Goal: Navigation & Orientation: Find specific page/section

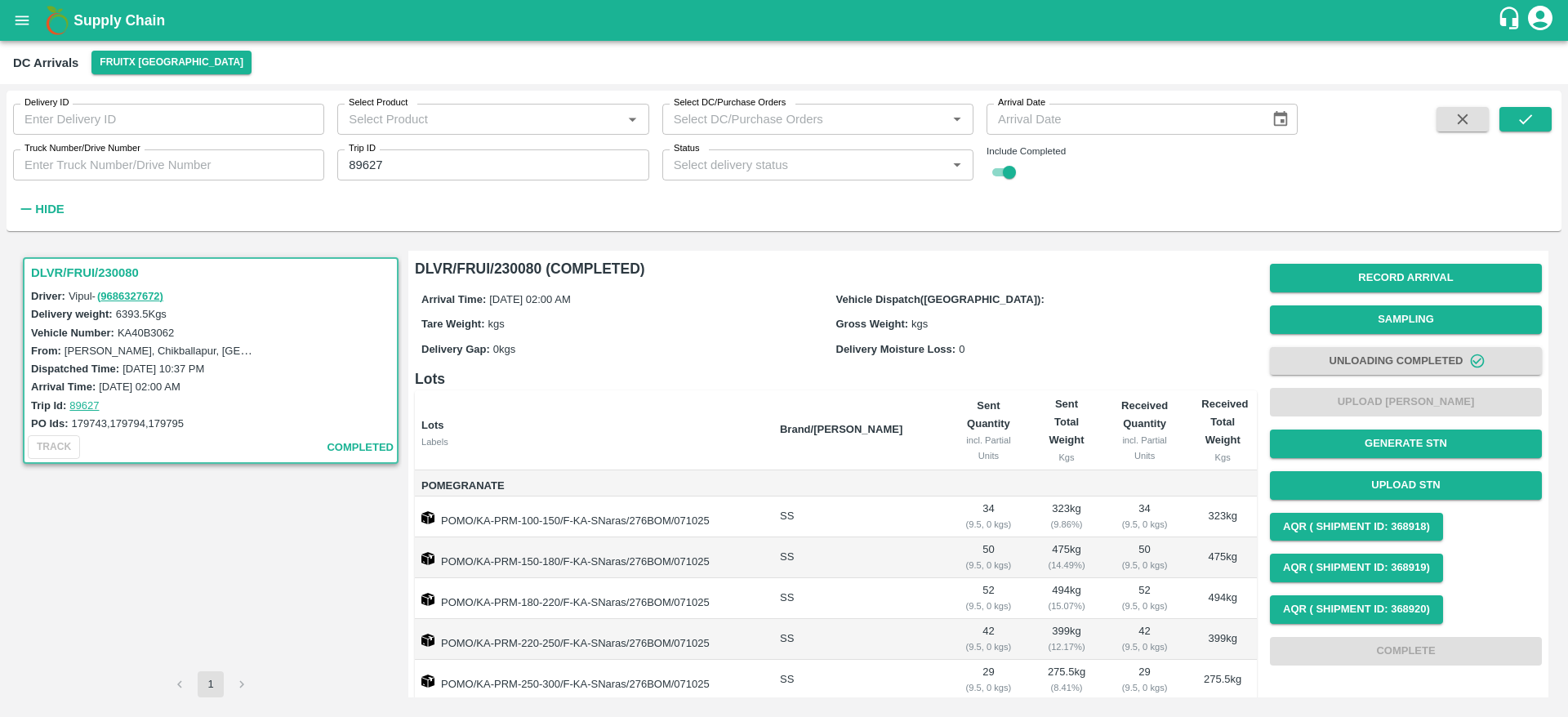
scroll to position [287, 0]
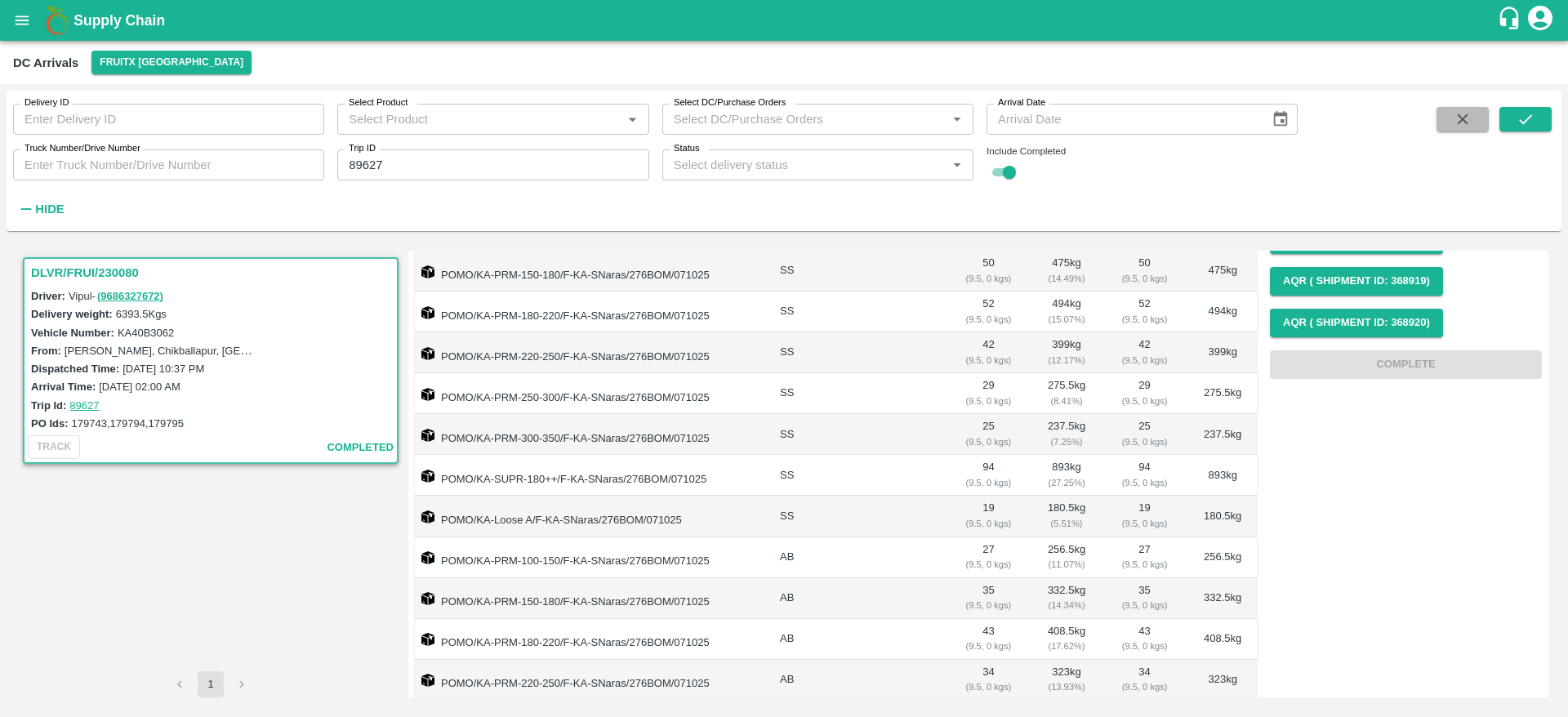
click at [1451, 121] on button "button" at bounding box center [1463, 120] width 52 height 24
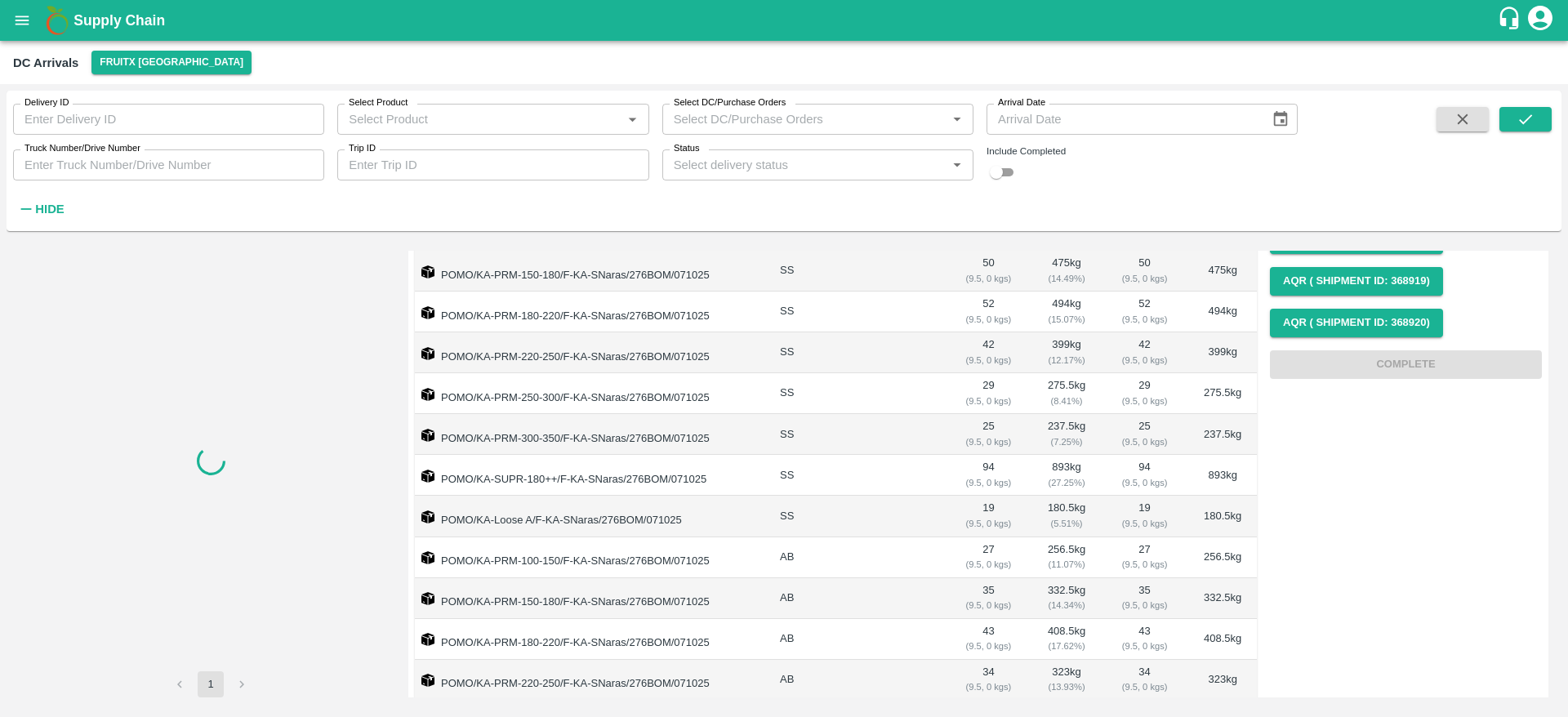
checkbox input "false"
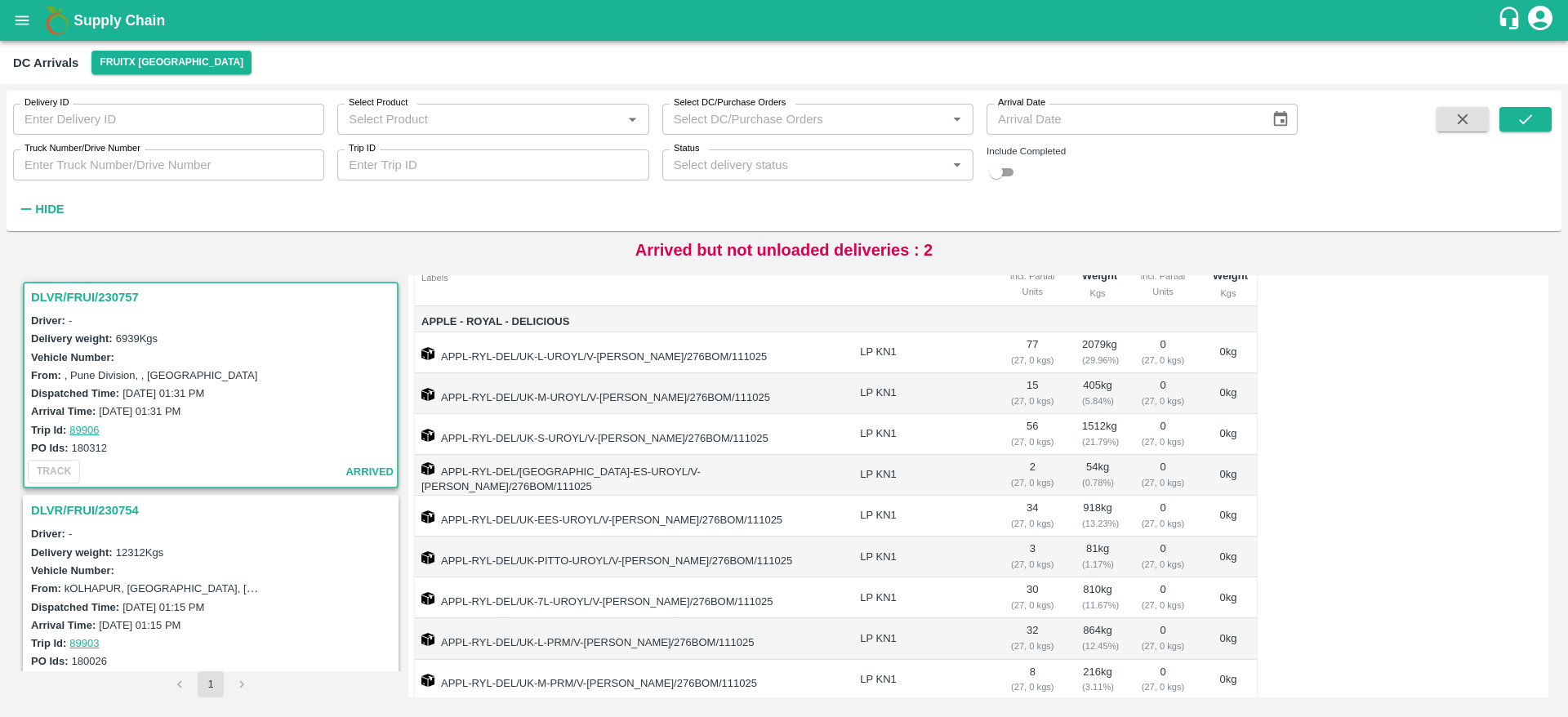
scroll to position [95, 0]
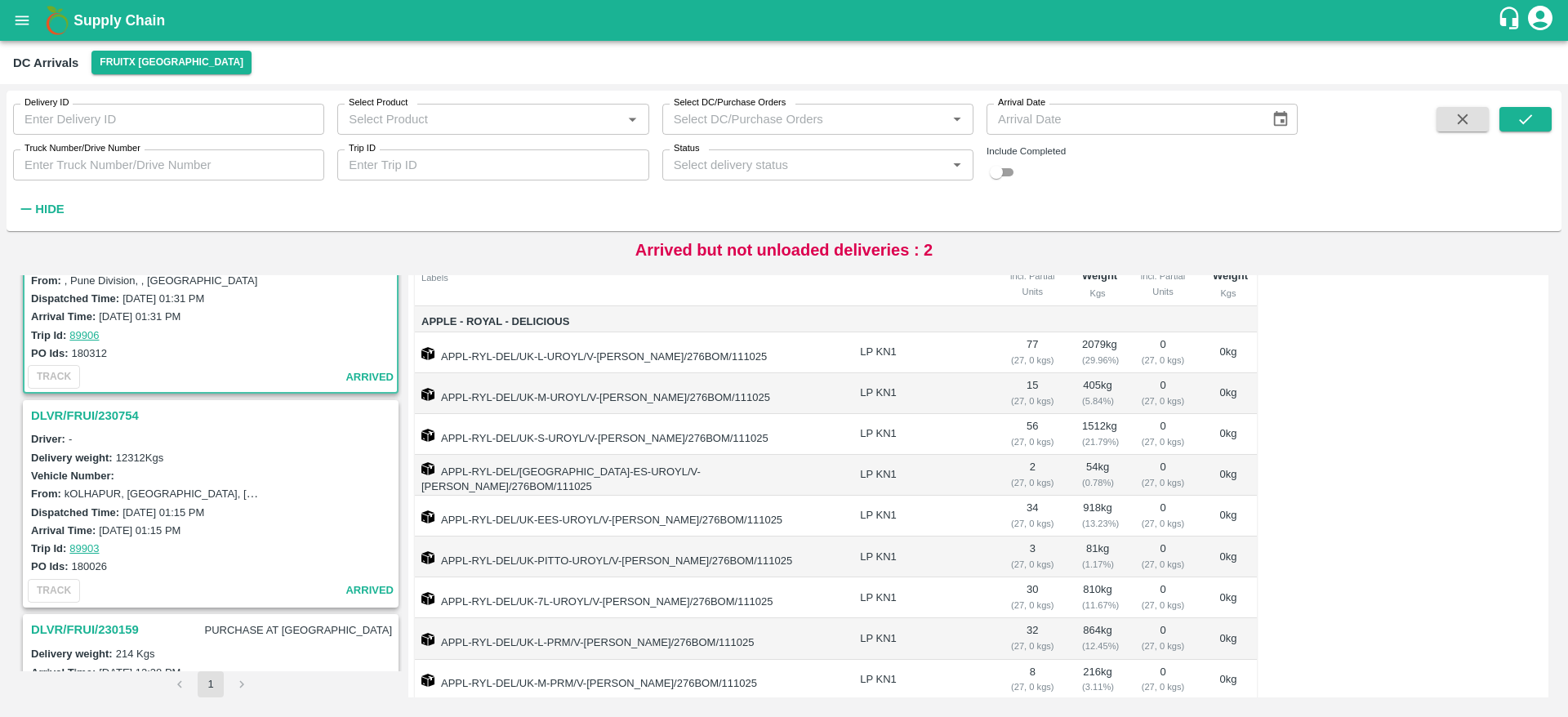
click at [113, 421] on h3 "DLVR/FRUI/230754" at bounding box center [213, 415] width 364 height 21
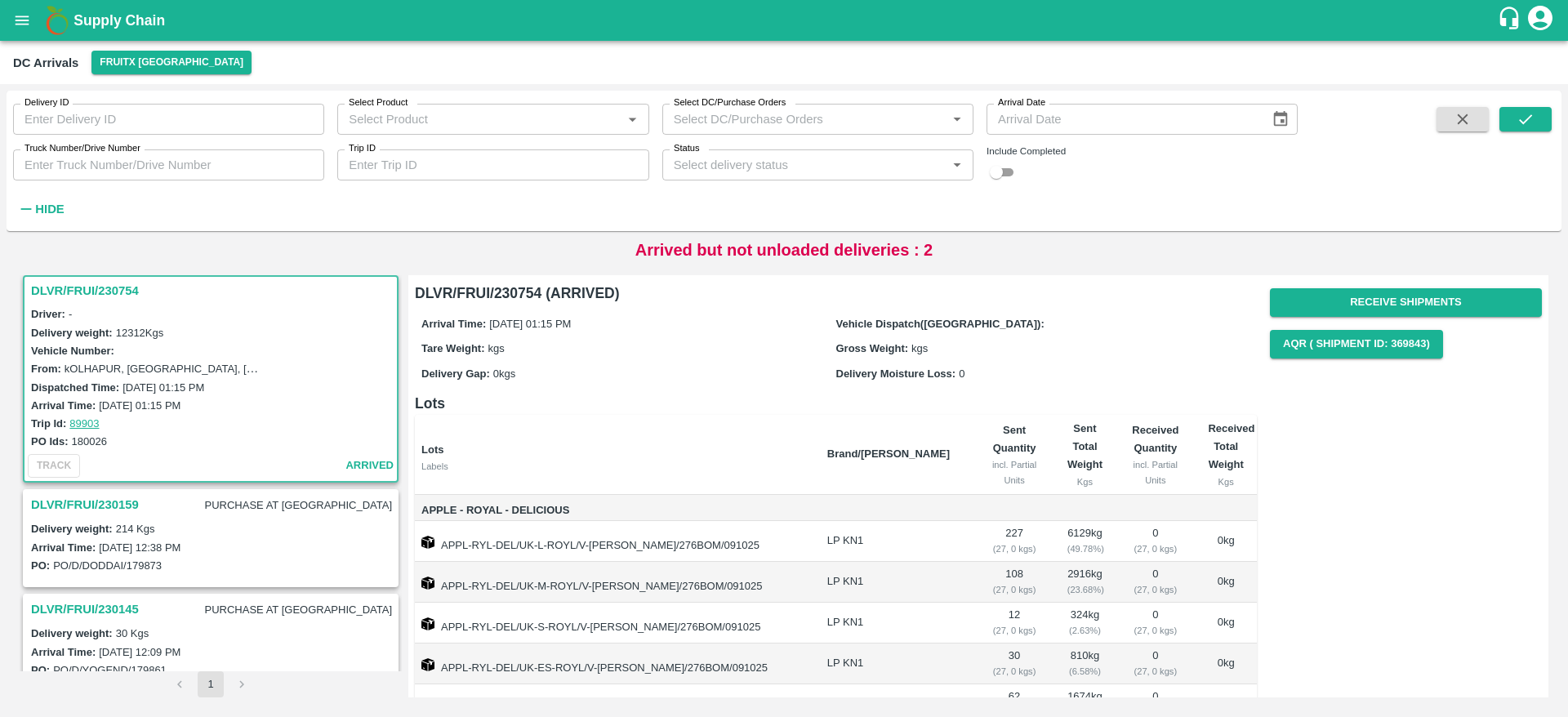
click at [105, 495] on h3 "DLVR/FRUI/230159" at bounding box center [86, 504] width 108 height 21
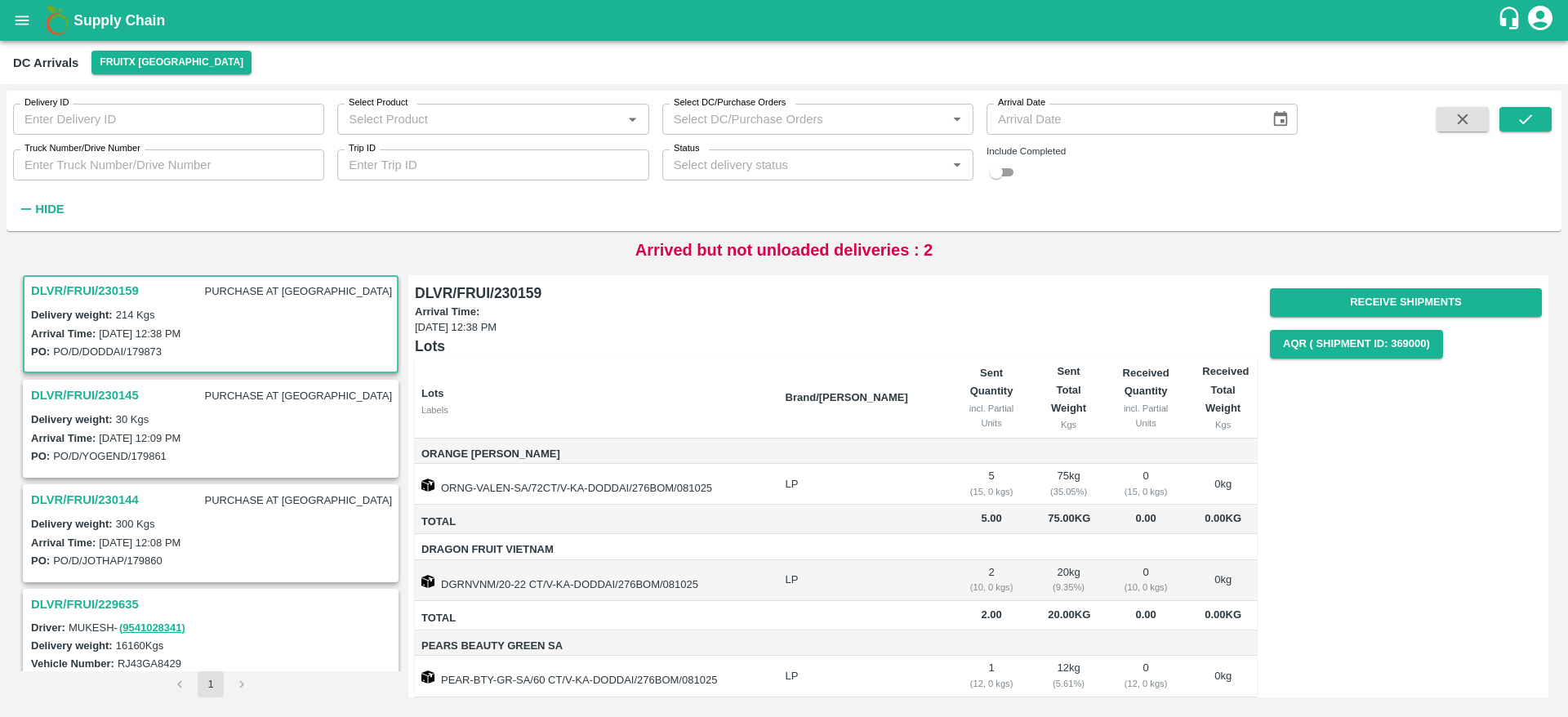
scroll to position [324, 0]
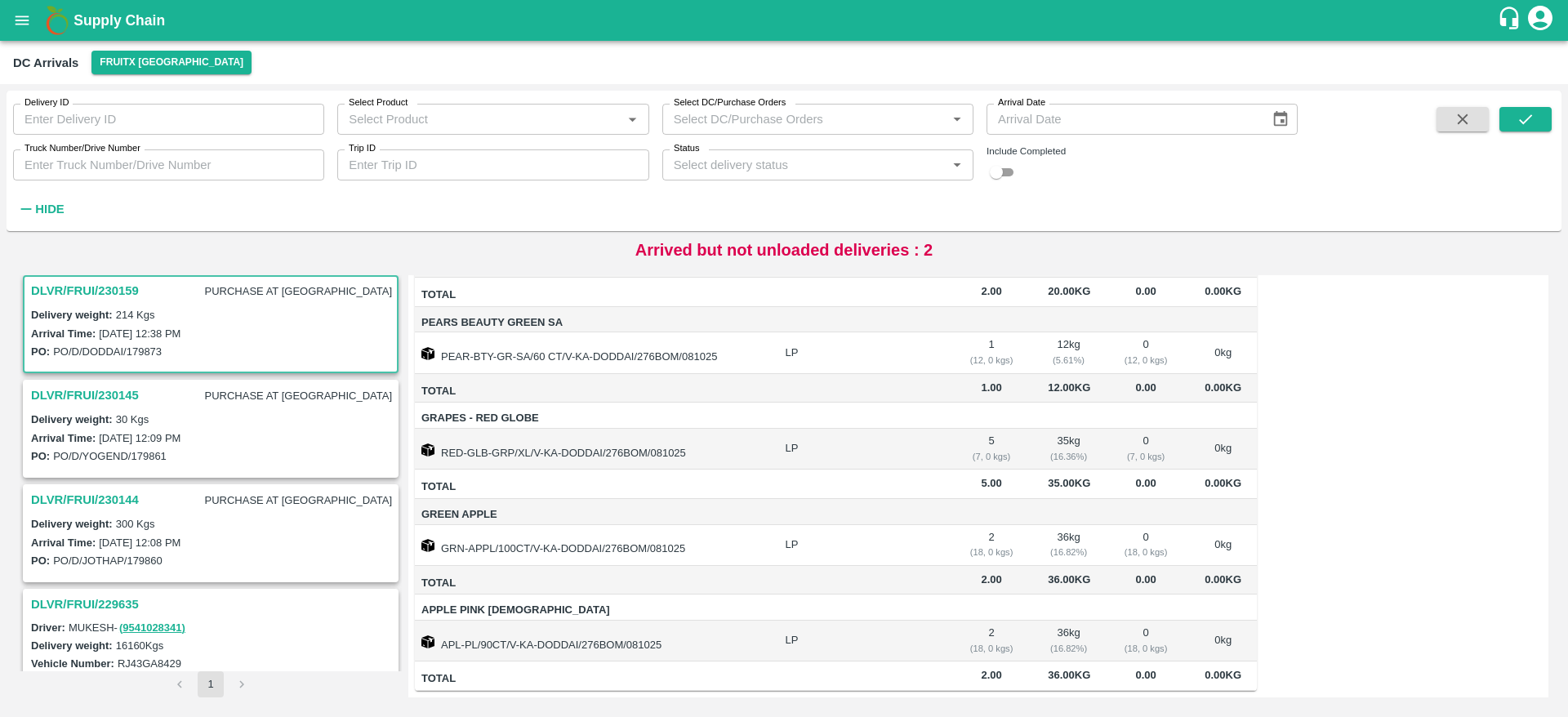
click at [111, 387] on h3 "DLVR/FRUI/230145" at bounding box center [86, 395] width 108 height 21
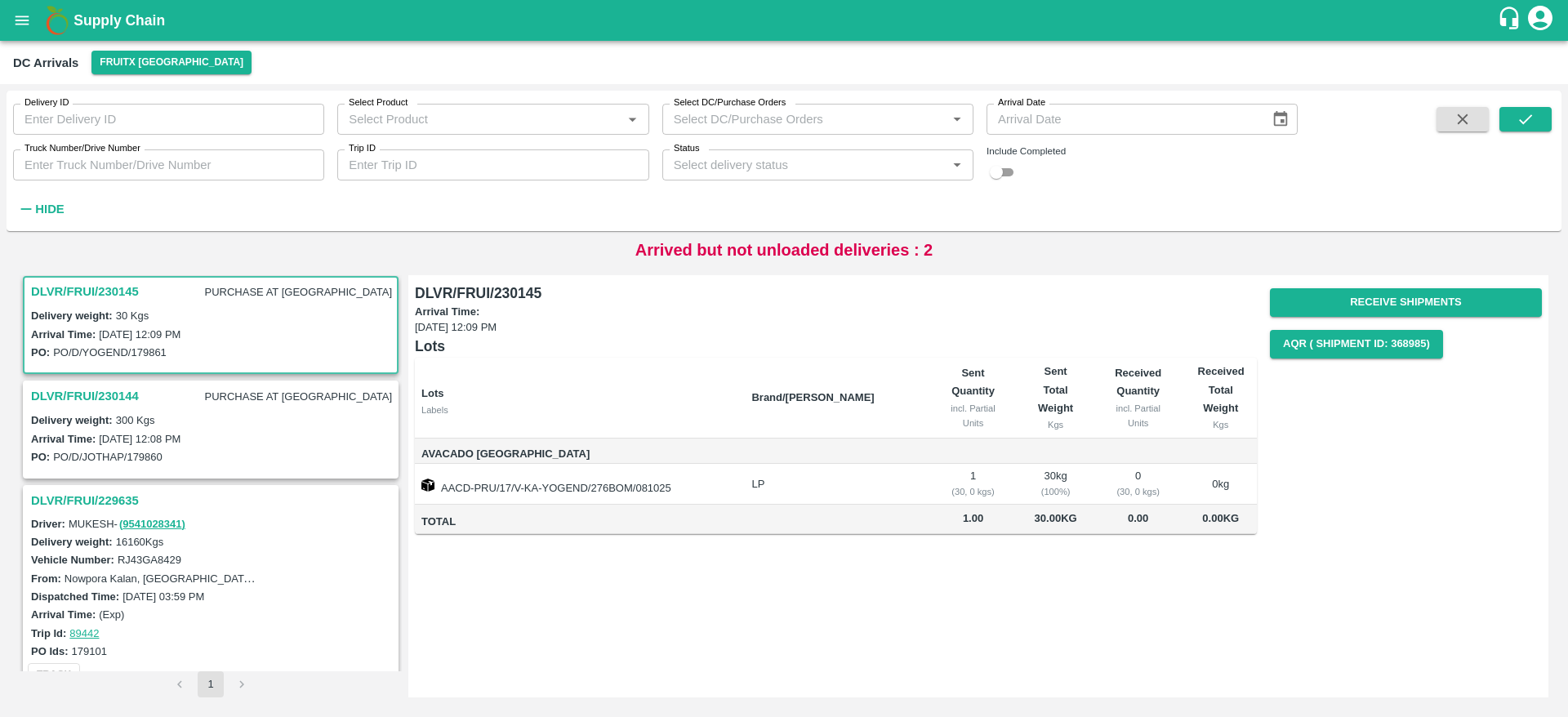
scroll to position [538, 0]
click at [124, 395] on h3 "DLVR/FRUI/230144" at bounding box center [86, 395] width 108 height 21
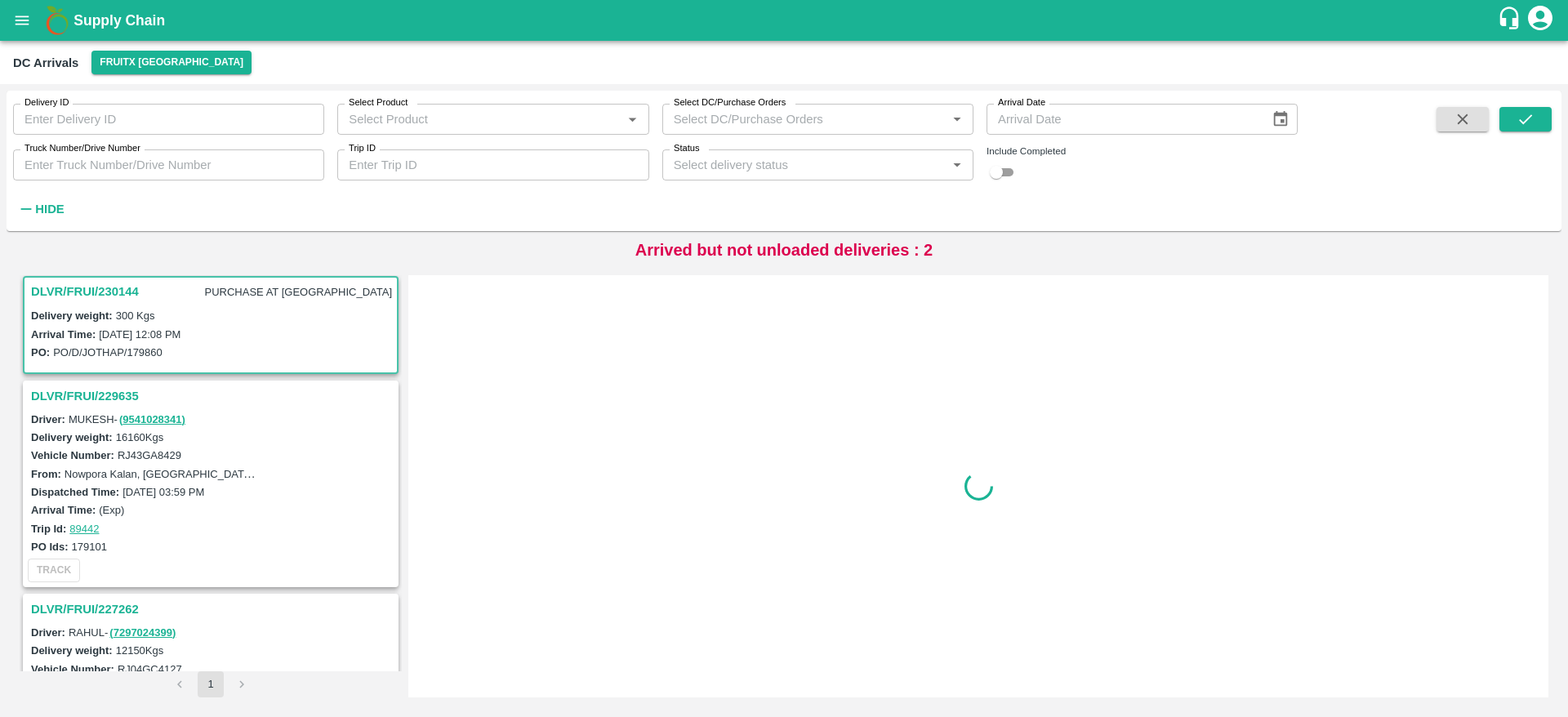
scroll to position [643, 0]
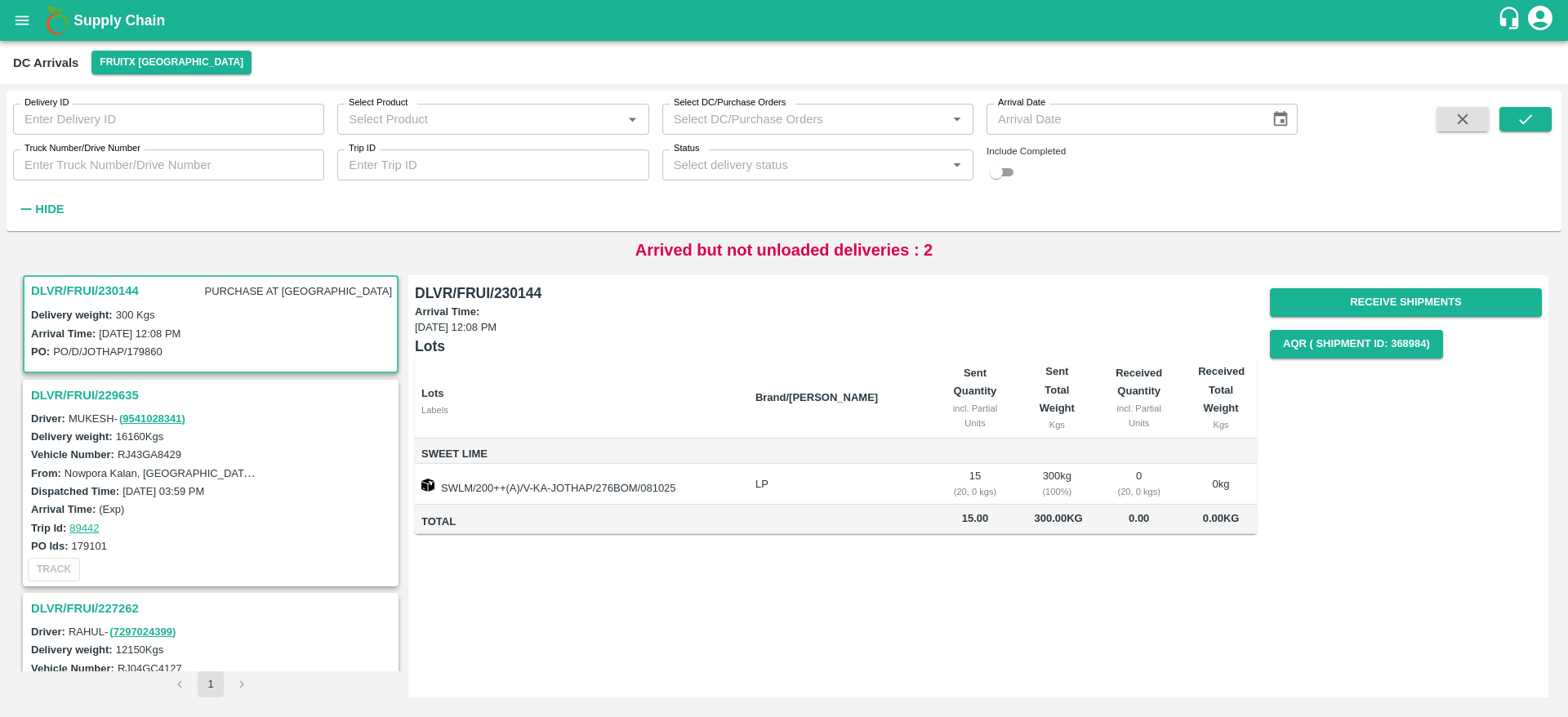
click at [106, 402] on h3 "DLVR/FRUI/229635" at bounding box center [213, 395] width 364 height 21
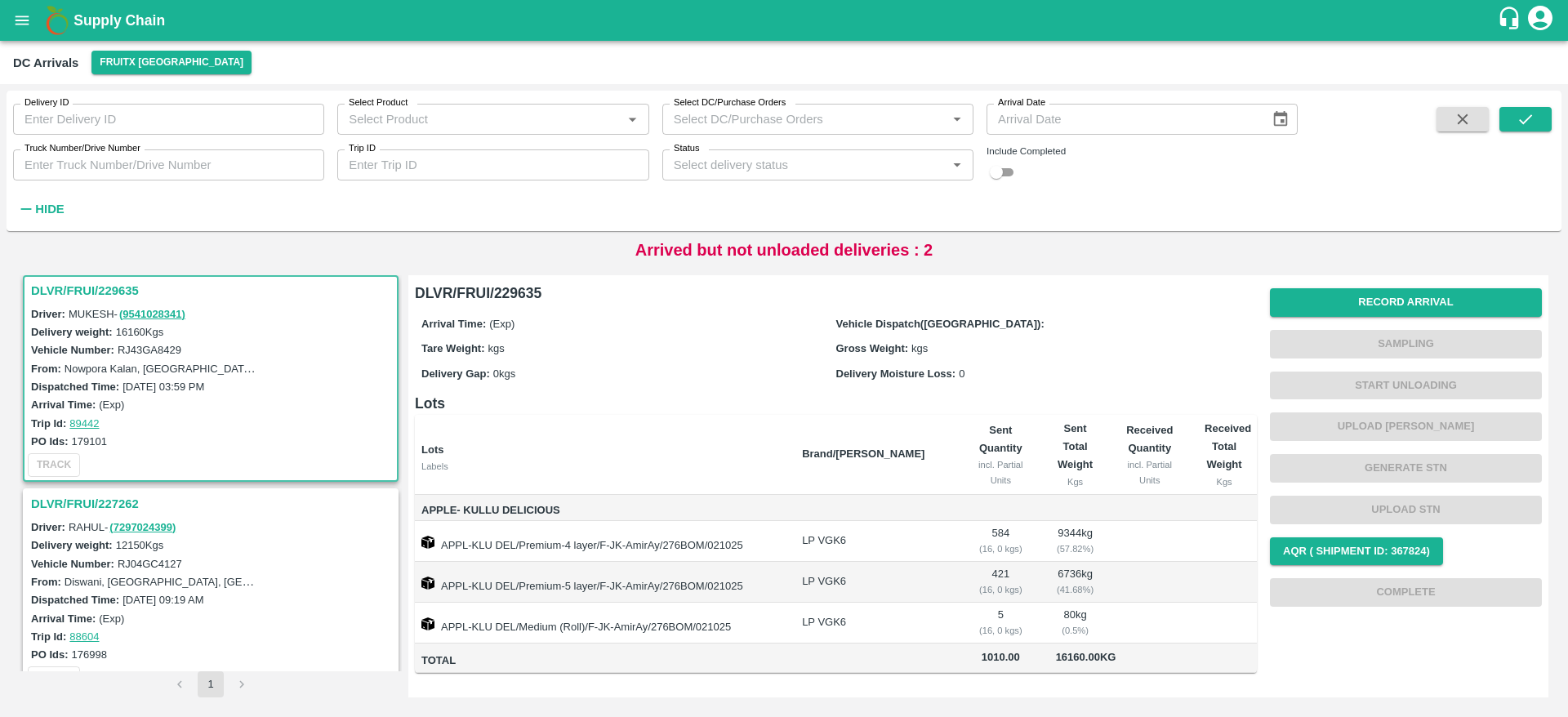
scroll to position [1, 0]
click at [114, 497] on h3 "DLVR/FRUI/227262" at bounding box center [213, 503] width 364 height 21
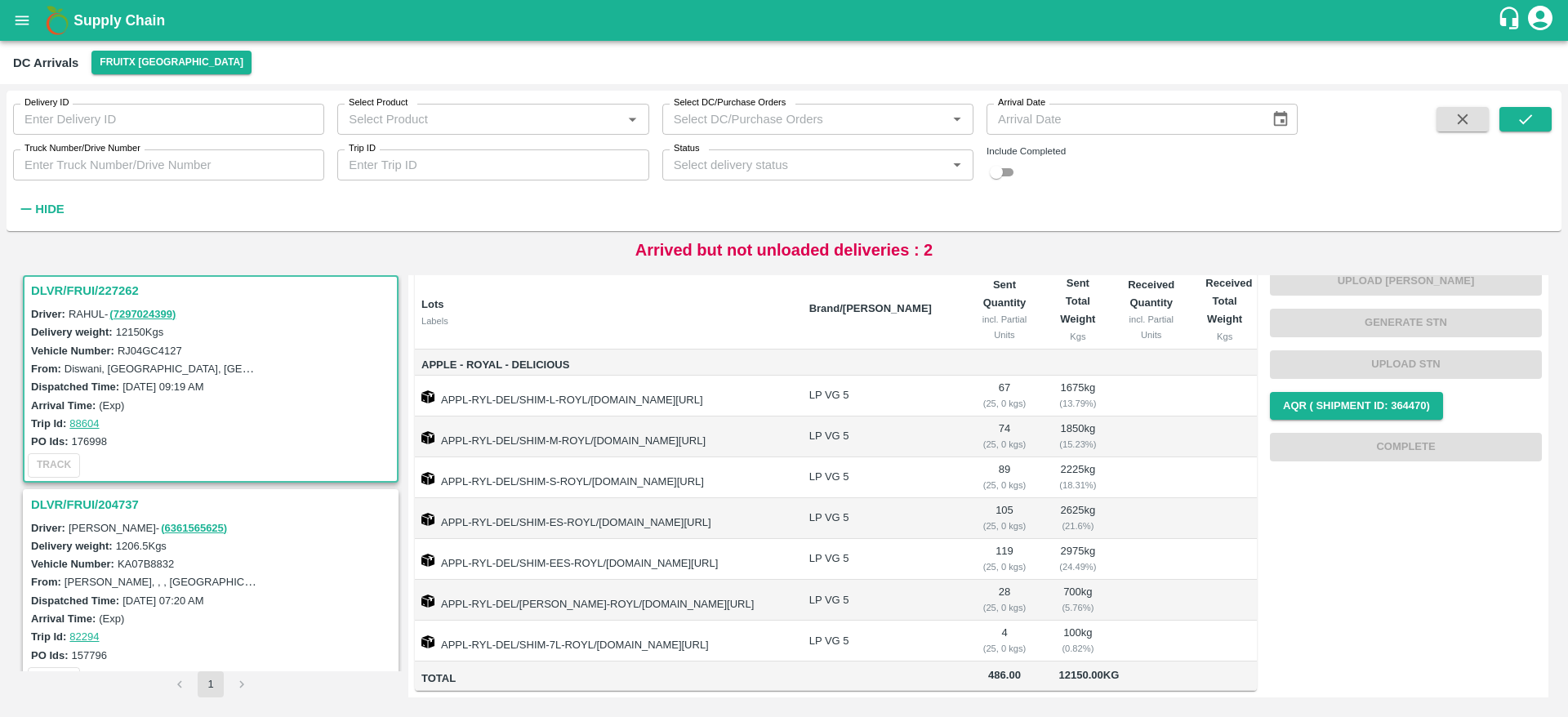
scroll to position [991, 0]
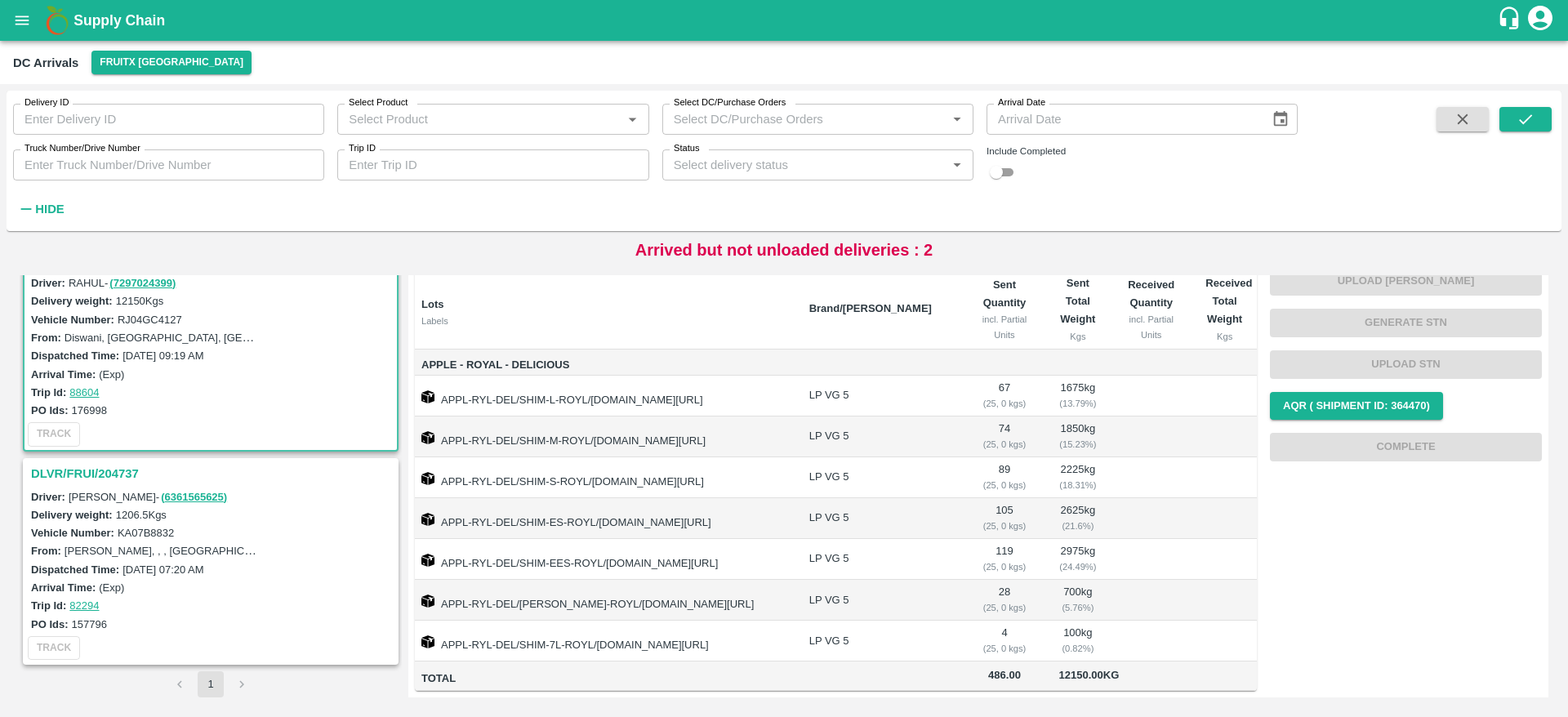
click at [122, 467] on h3 "DLVR/FRUI/204737" at bounding box center [213, 474] width 364 height 21
